Goal: Navigation & Orientation: Find specific page/section

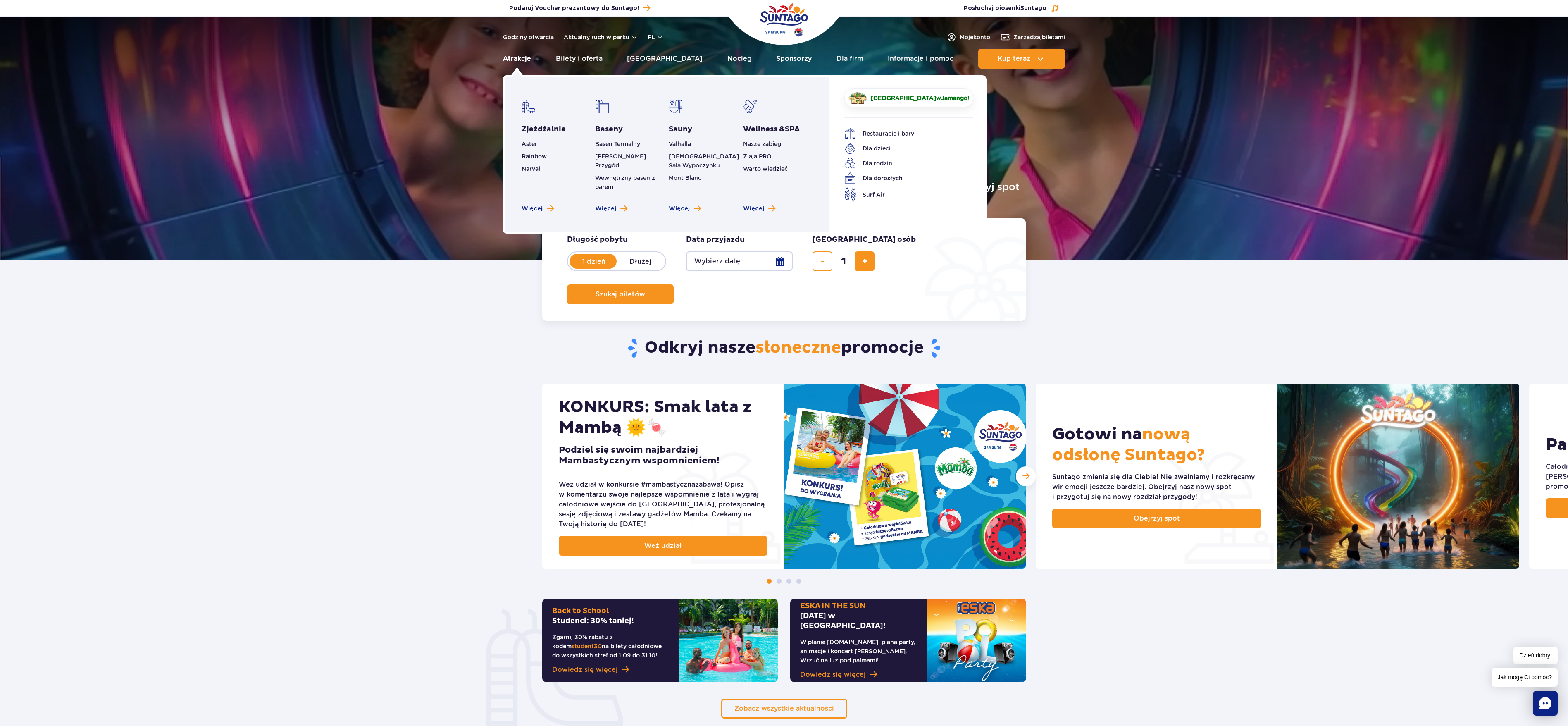
click at [515, 58] on link "Atrakcje" at bounding box center [517, 58] width 28 height 20
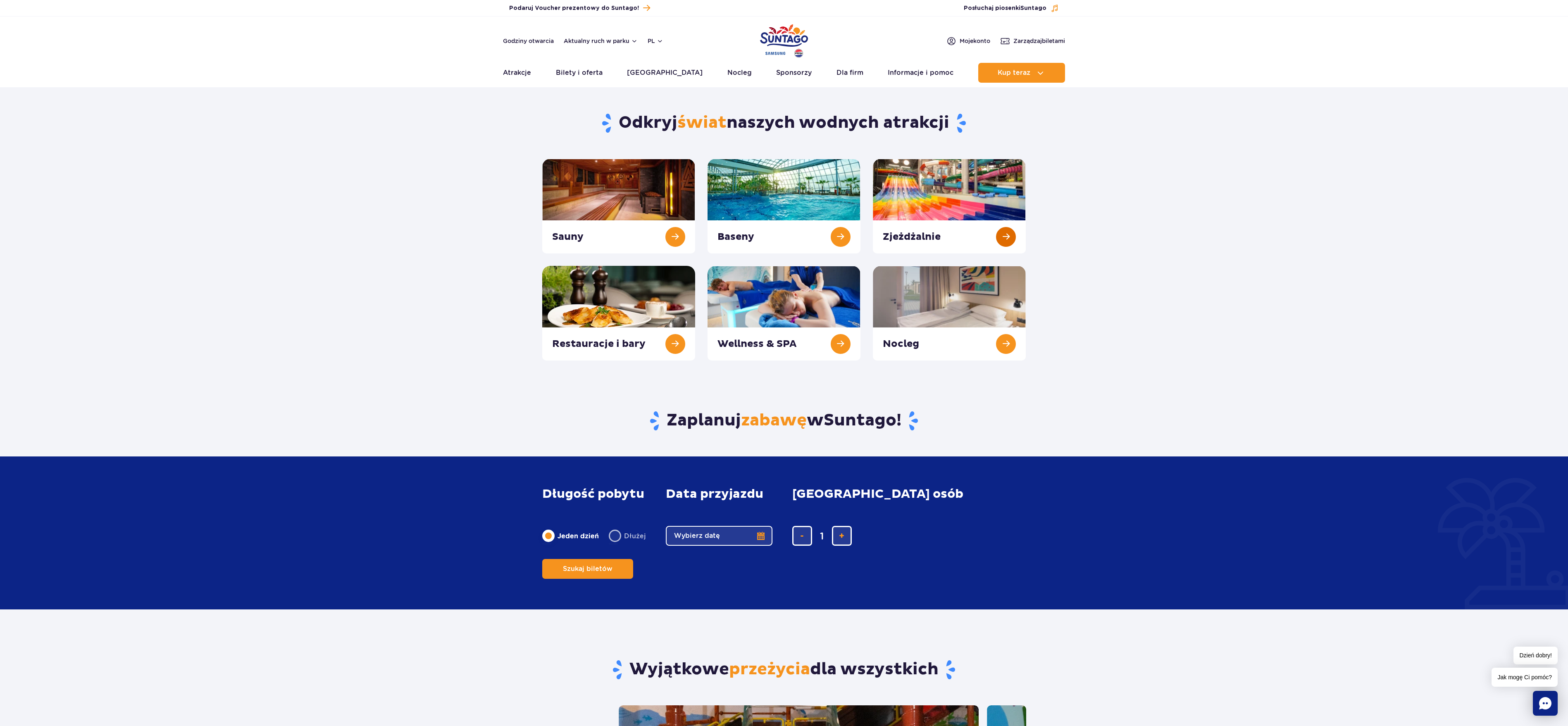
click at [939, 194] on link at bounding box center [949, 206] width 153 height 94
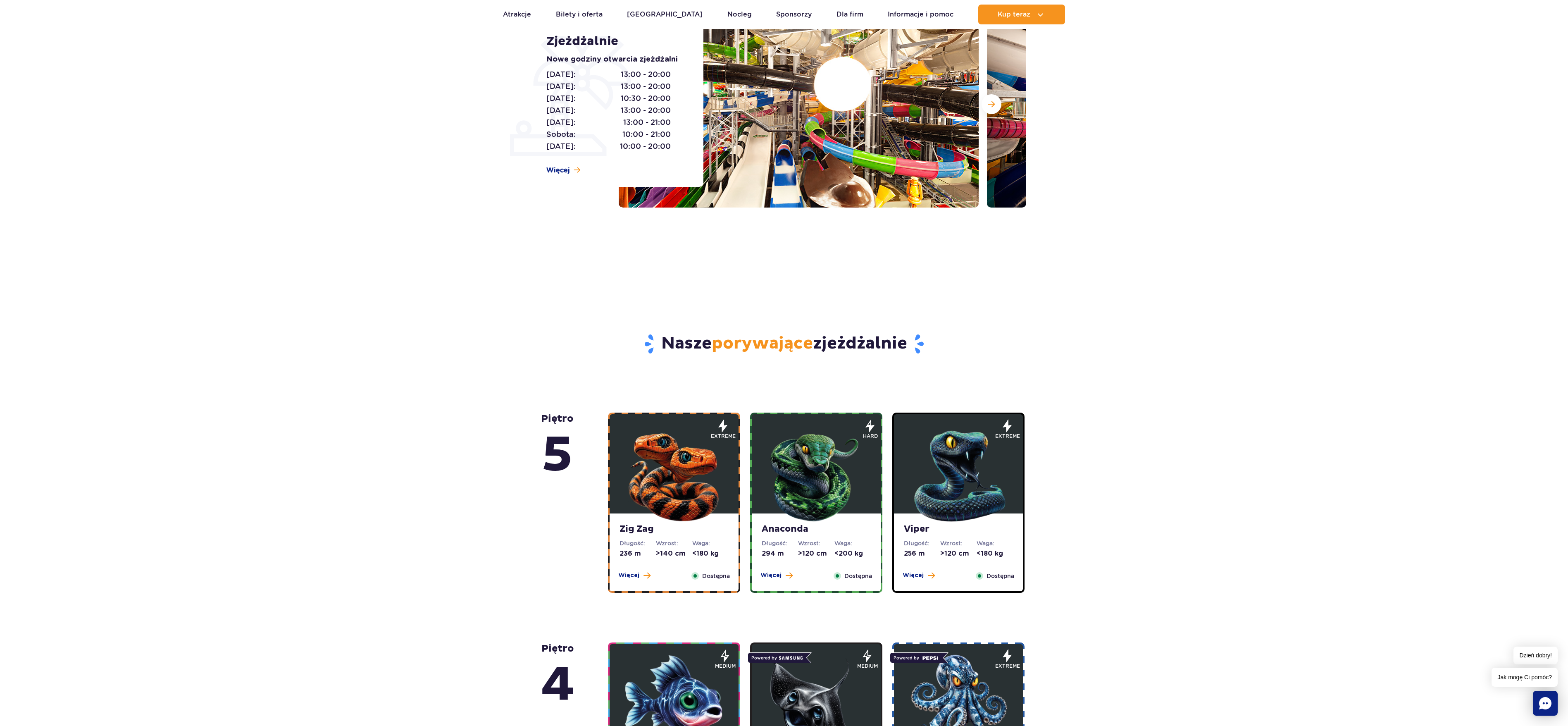
scroll to position [248, 0]
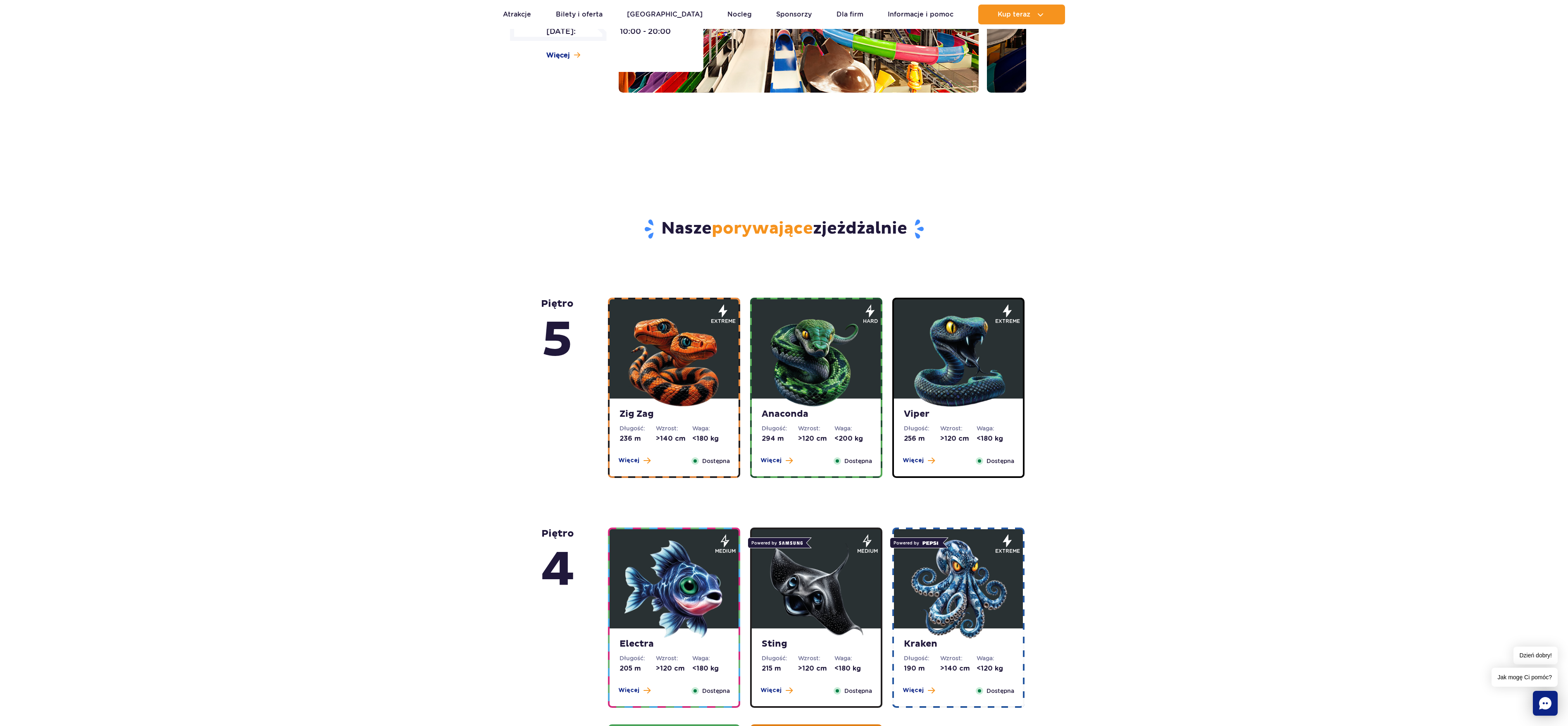
click at [714, 374] on img at bounding box center [674, 359] width 99 height 99
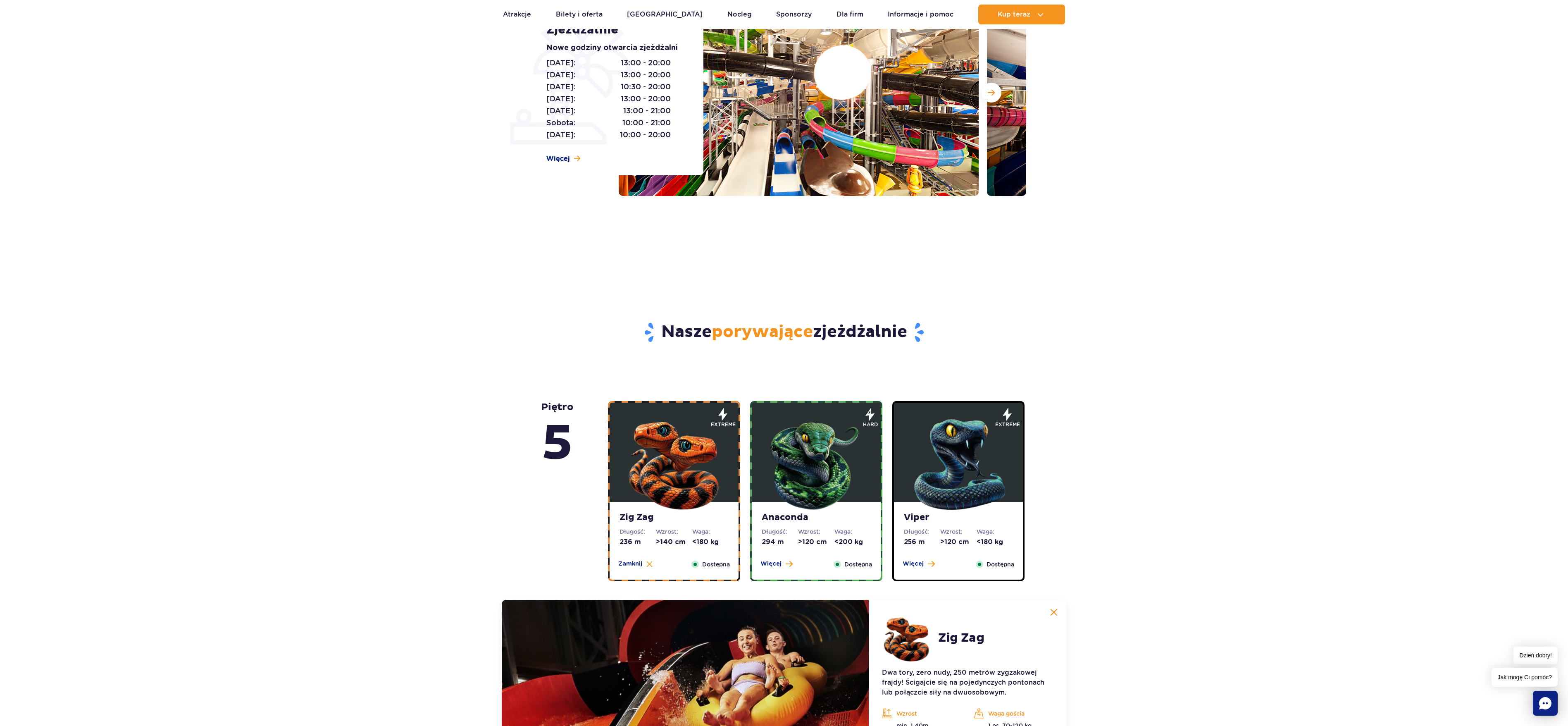
scroll to position [0, 0]
